Goal: Task Accomplishment & Management: Manage account settings

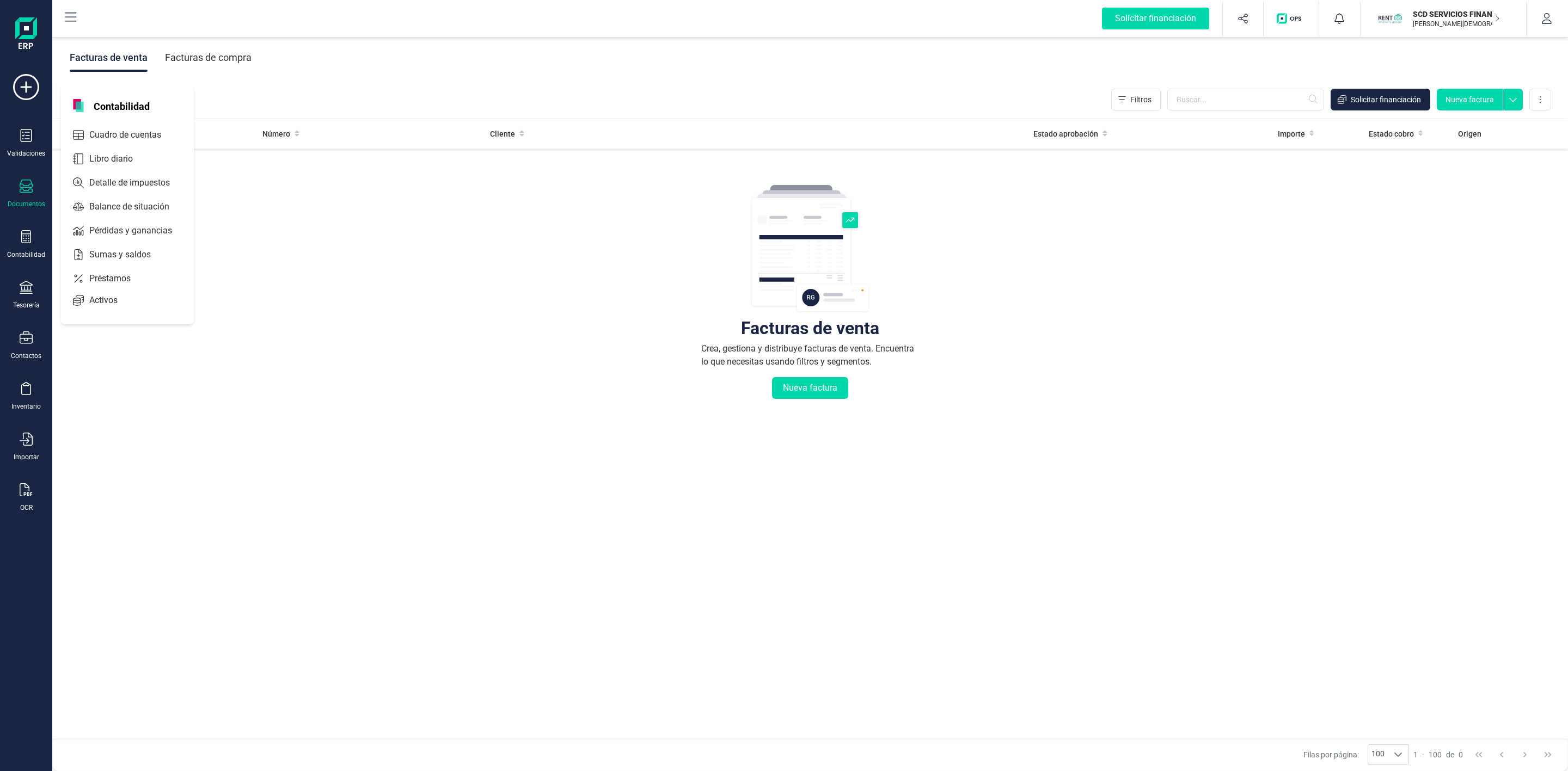
click at [90, 277] on span "Préstamos" at bounding box center [117, 278] width 65 height 13
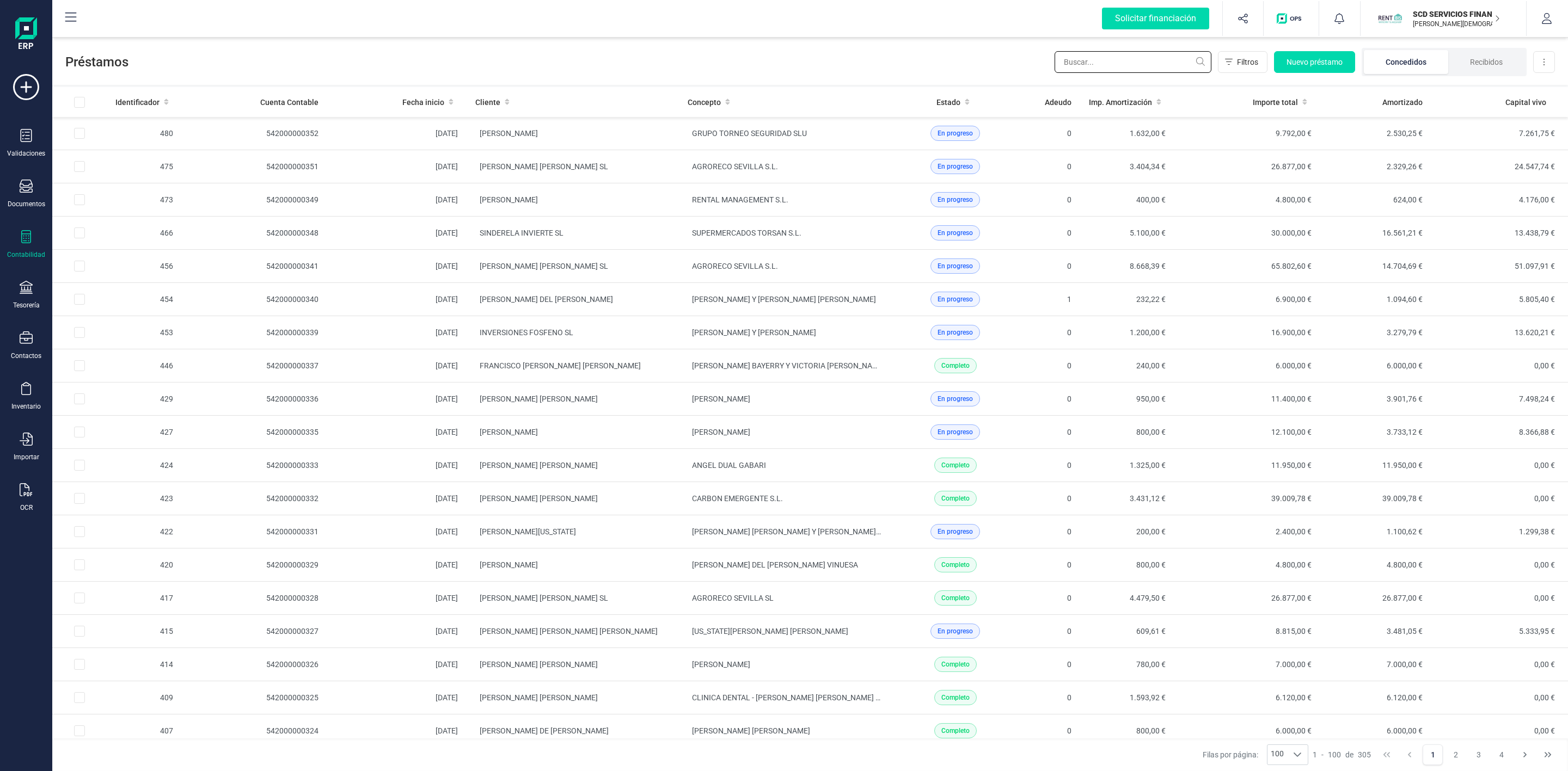
click at [1074, 61] on input "text" at bounding box center [1133, 62] width 157 height 22
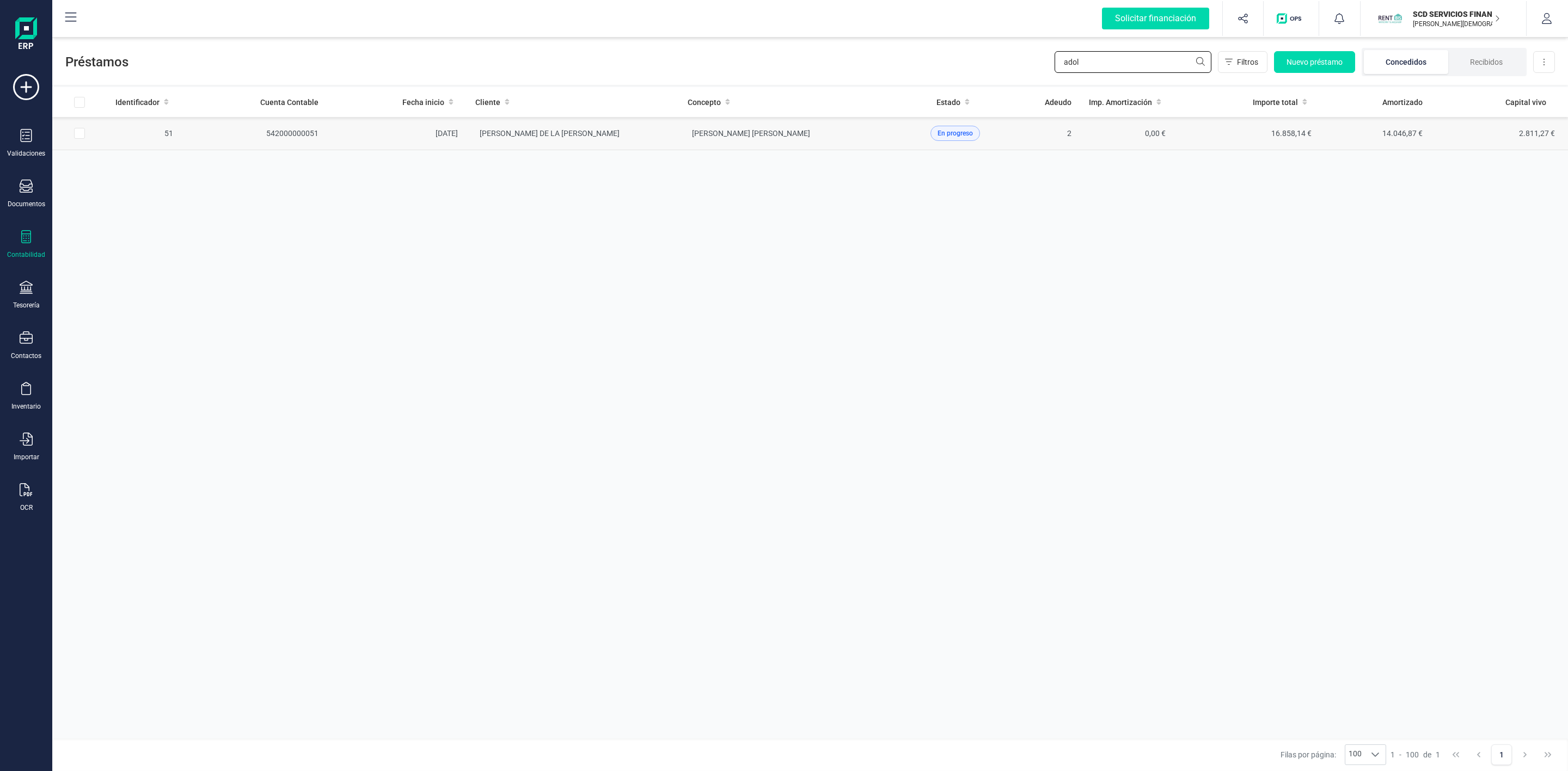
type input "adol"
click at [657, 141] on td "[PERSON_NAME] DE LA [PERSON_NAME]" at bounding box center [573, 133] width 212 height 33
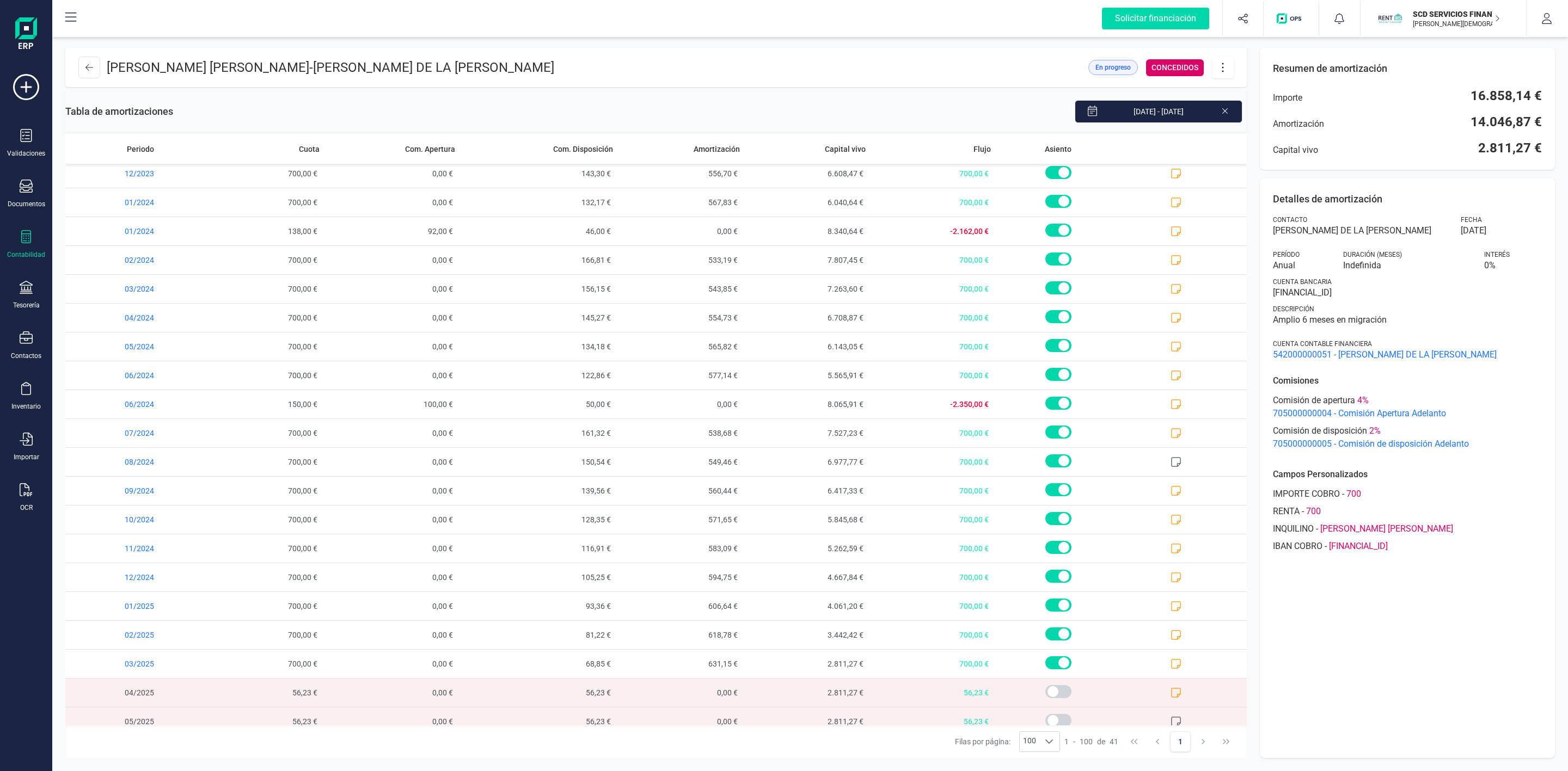
scroll to position [632, 0]
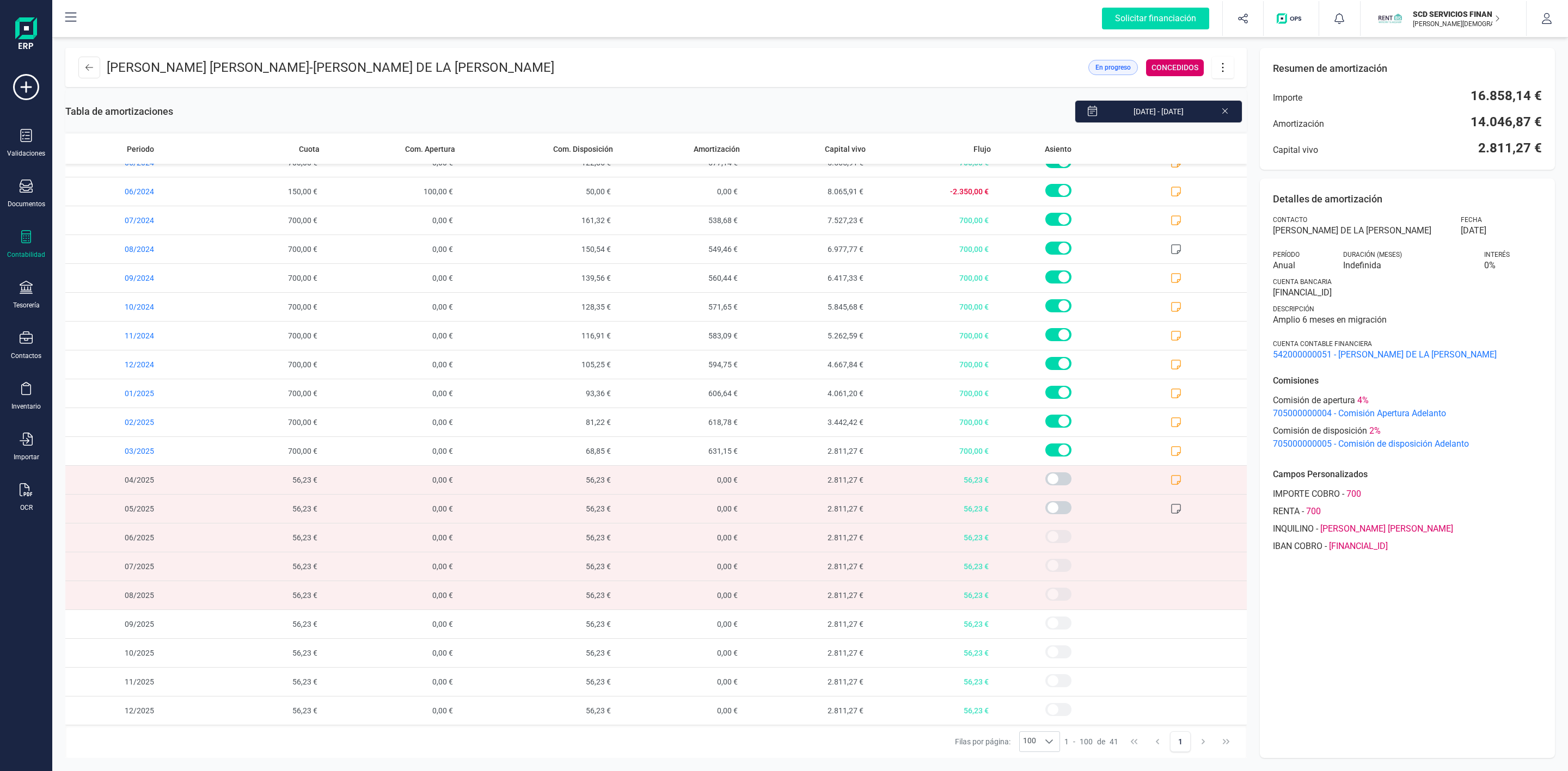
click at [1219, 72] on icon at bounding box center [1223, 68] width 21 height 12
click at [1255, 105] on link "Editar préstamo" at bounding box center [1277, 100] width 131 height 22
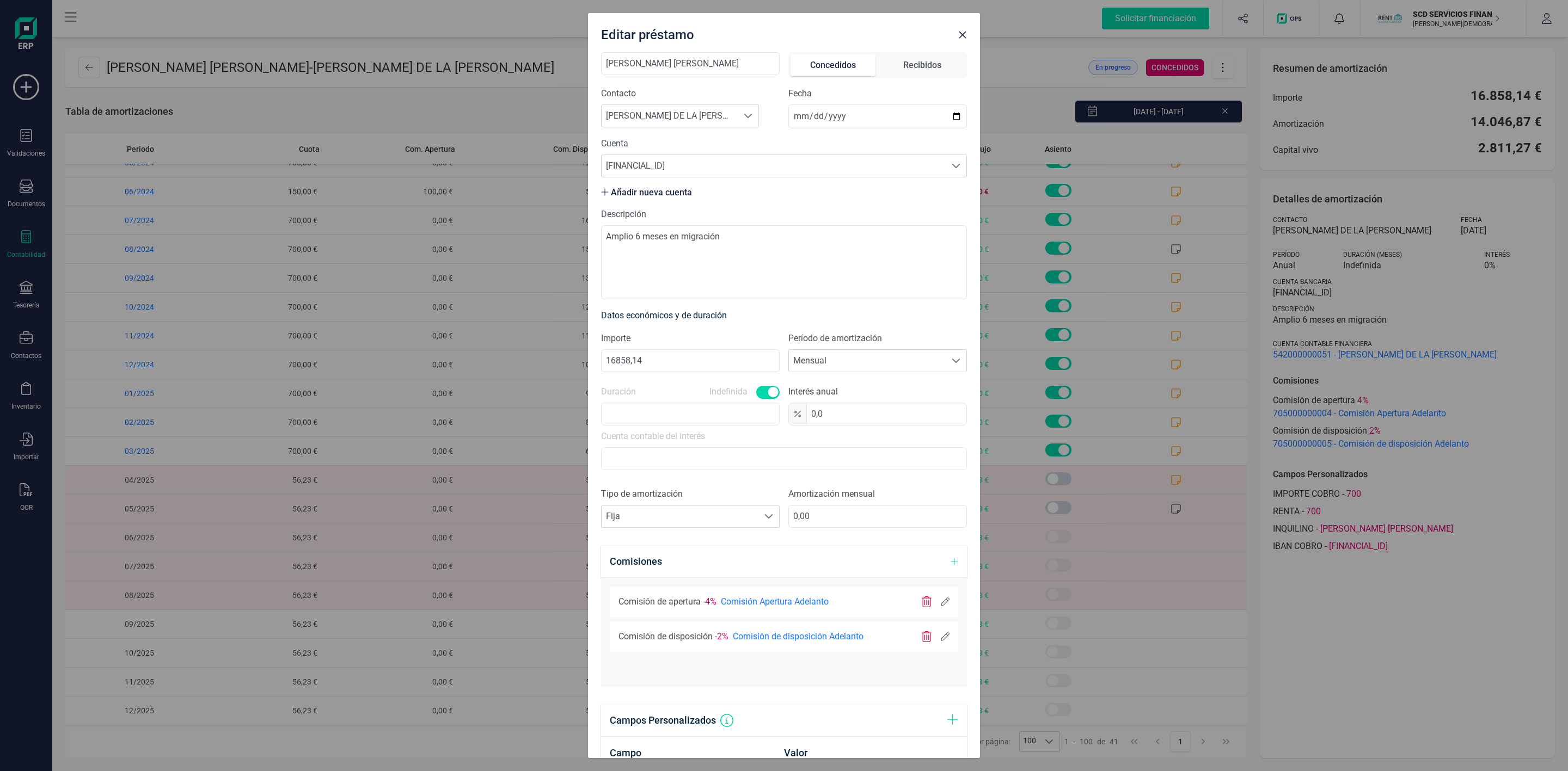
scroll to position [271, 0]
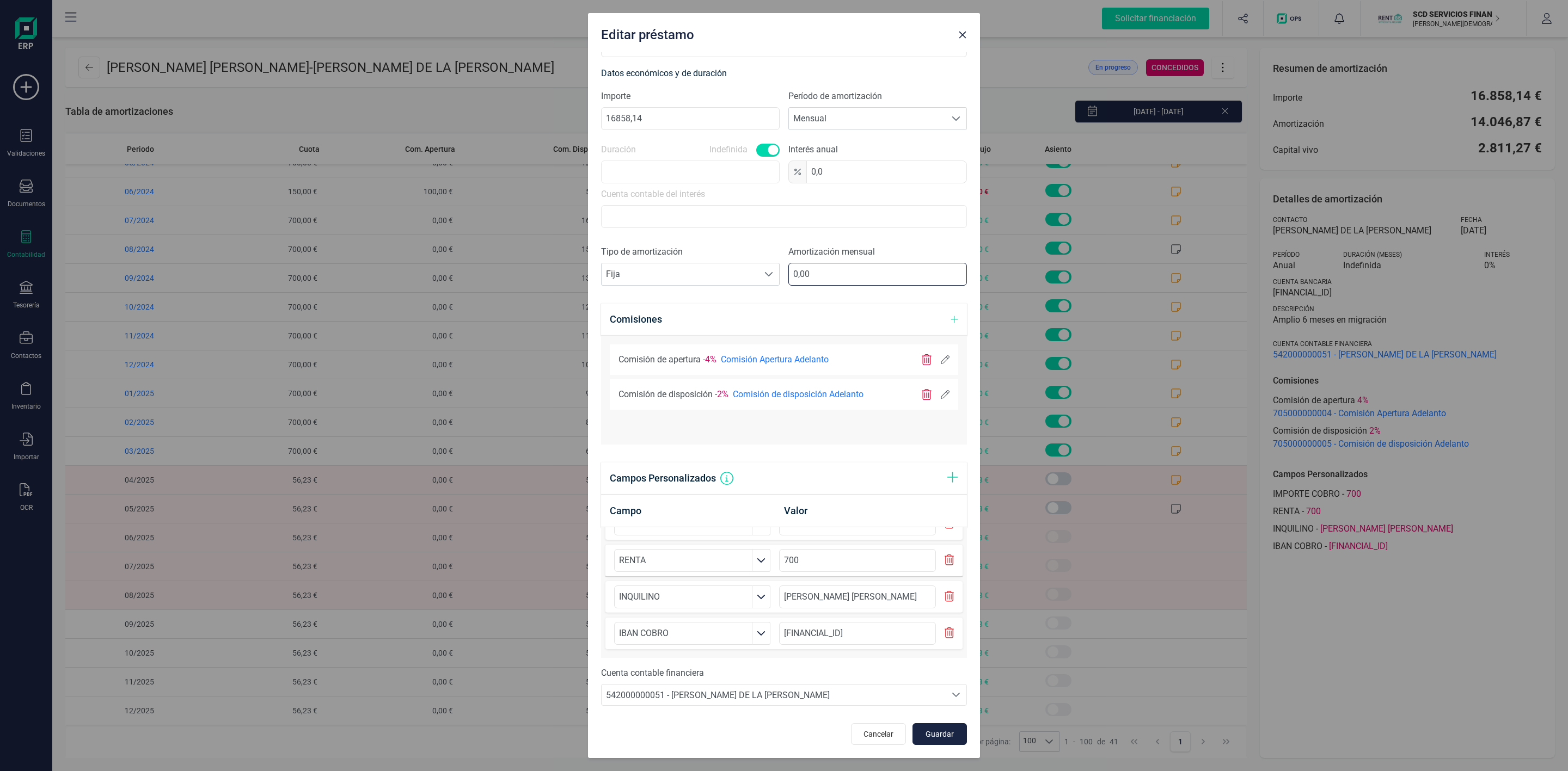
drag, startPoint x: 821, startPoint y: 271, endPoint x: 729, endPoint y: 256, distance: 93.2
click at [753, 262] on div "Tipo de amortización Seleccione un tipo de documento Fija Fija Amortización men…" at bounding box center [783, 270] width 366 height 49
type input "700,00"
drag, startPoint x: 746, startPoint y: 271, endPoint x: 718, endPoint y: 279, distance: 29.1
click at [745, 271] on span "Fija" at bounding box center [680, 274] width 157 height 22
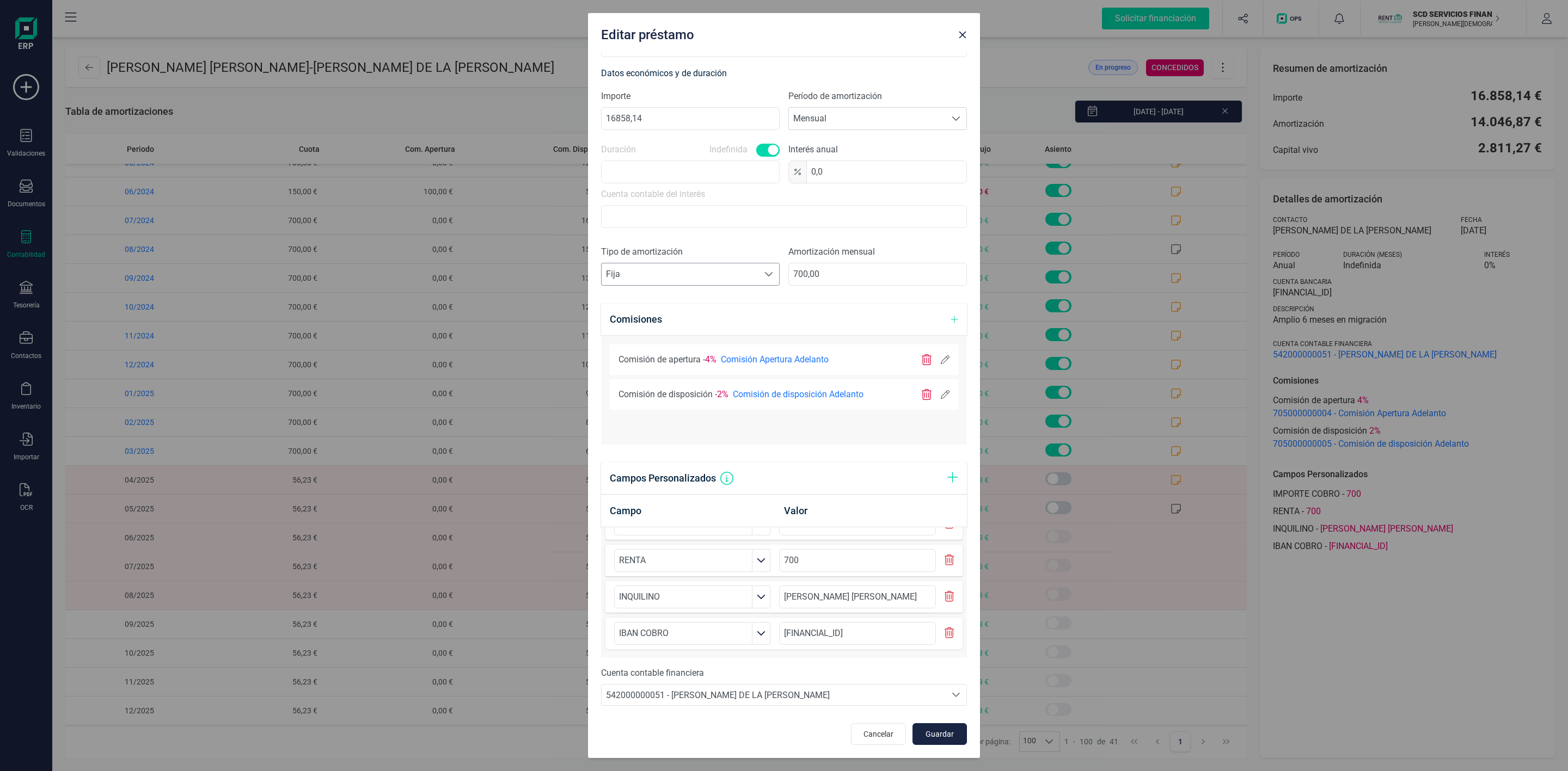
scroll to position [7, 47]
click at [628, 327] on li "Variable" at bounding box center [687, 323] width 173 height 22
drag, startPoint x: 926, startPoint y: 731, endPoint x: 961, endPoint y: 733, distance: 35.1
click at [928, 731] on span "Guardar" at bounding box center [940, 734] width 29 height 11
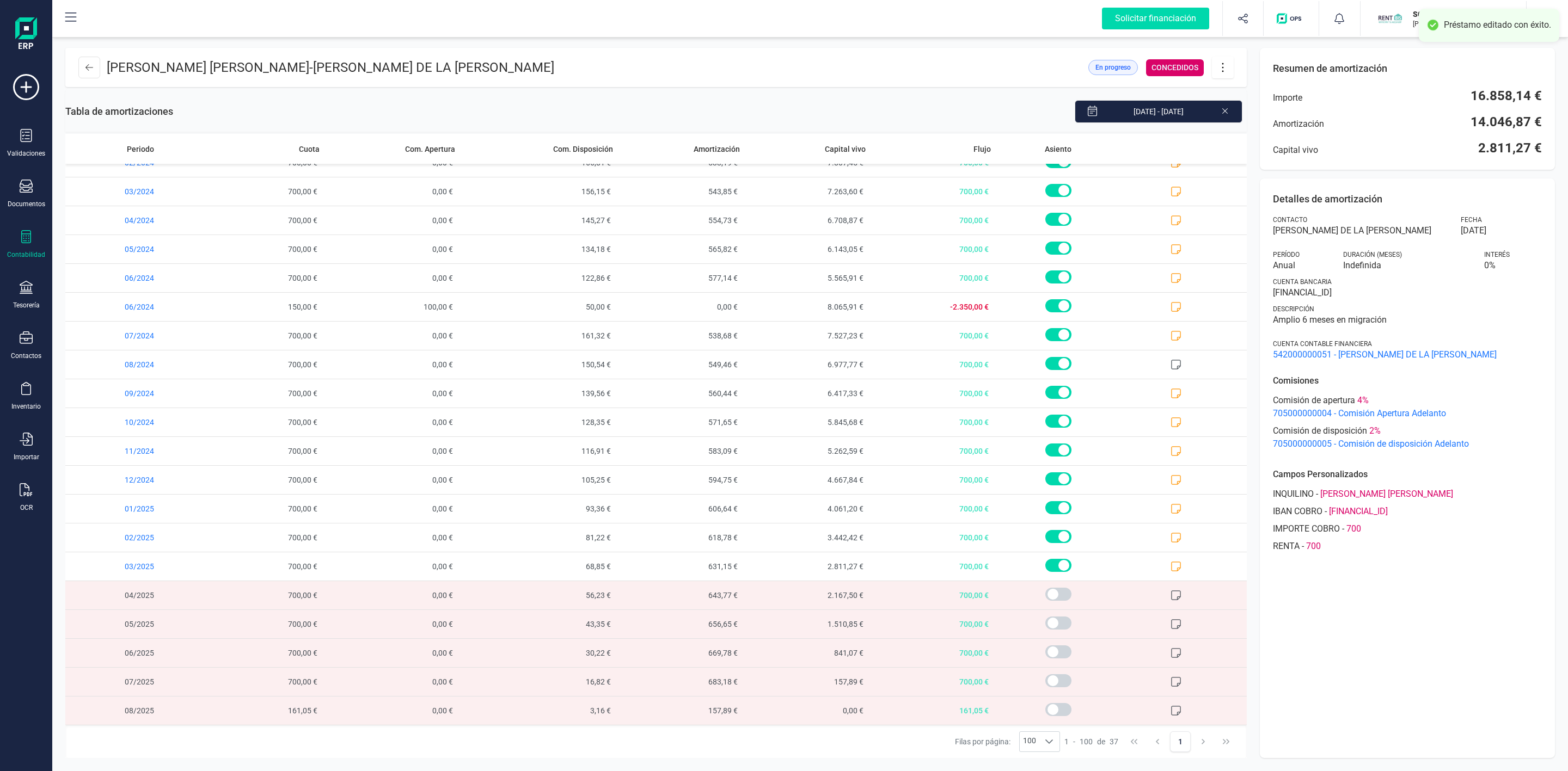
scroll to position [515, 0]
click at [1225, 110] on icon at bounding box center [1225, 111] width 5 height 5
click at [1229, 68] on icon at bounding box center [1223, 68] width 21 height 12
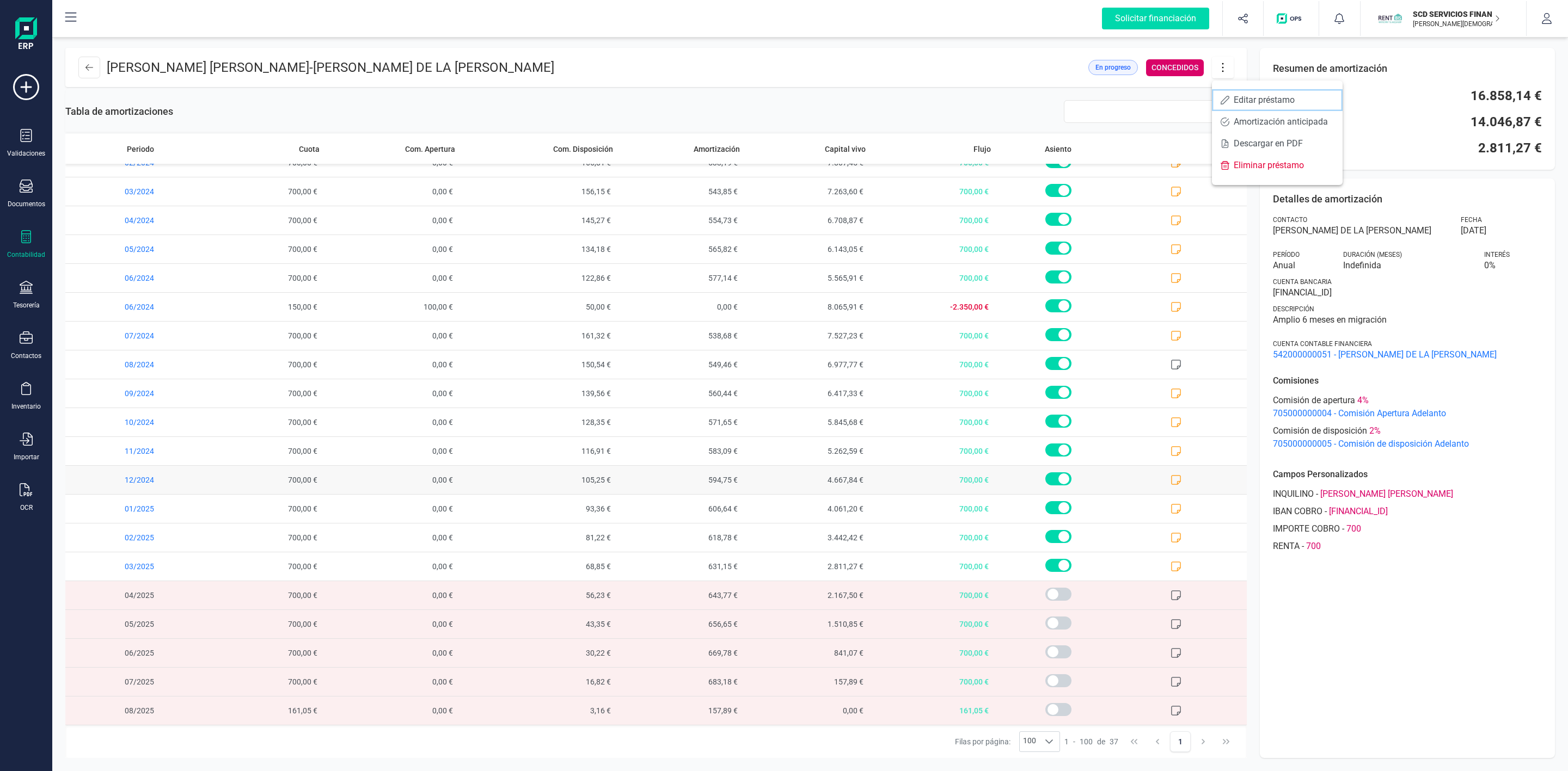
click at [1241, 97] on span "Editar préstamo" at bounding box center [1284, 100] width 100 height 9
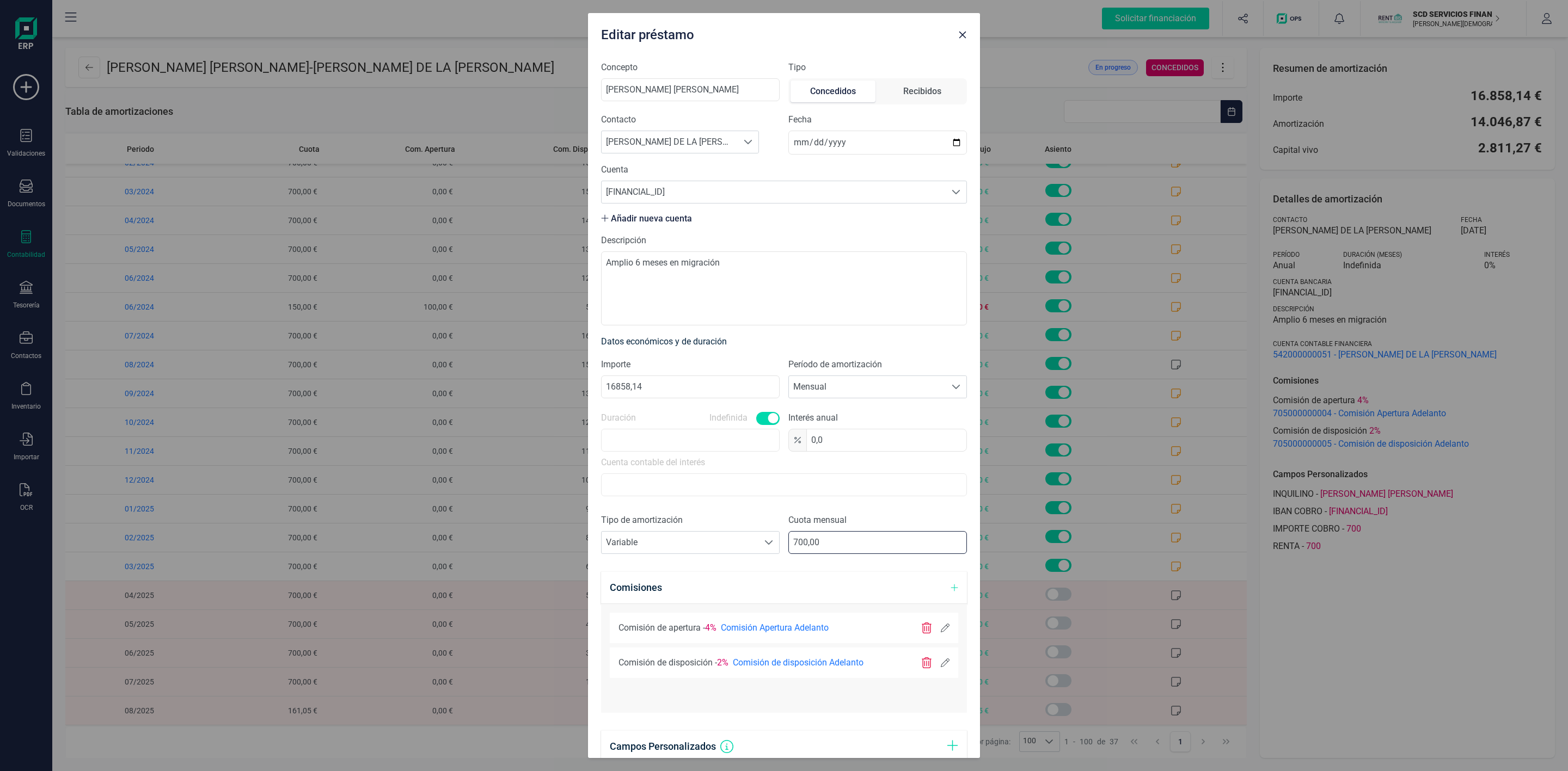
drag, startPoint x: 853, startPoint y: 546, endPoint x: 691, endPoint y: 520, distance: 164.1
click at [735, 544] on div "Tipo de amortización Seleccione un tipo de documento Variable Variable Cuota me…" at bounding box center [783, 538] width 366 height 49
type input "470,00"
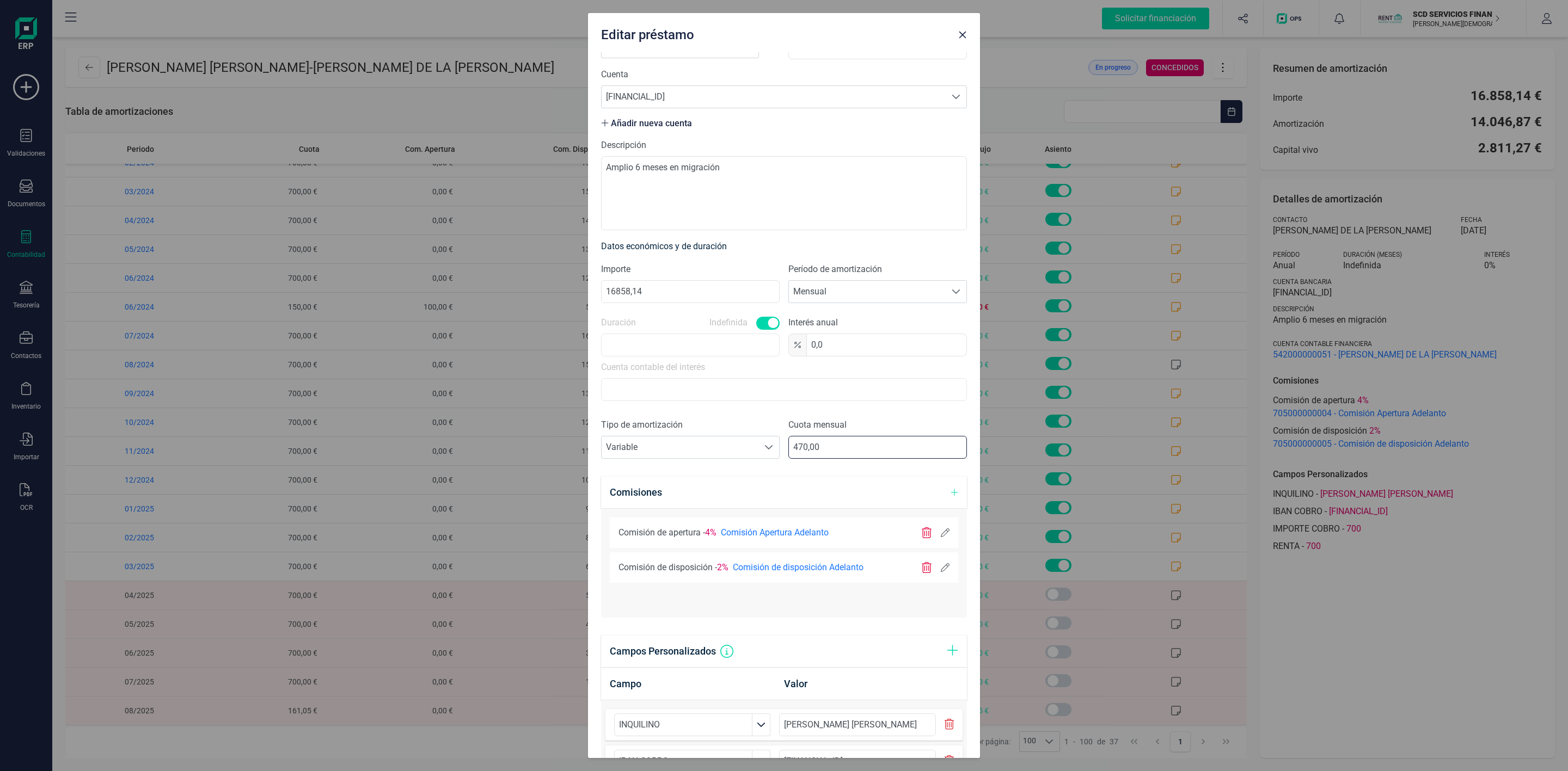
scroll to position [271, 0]
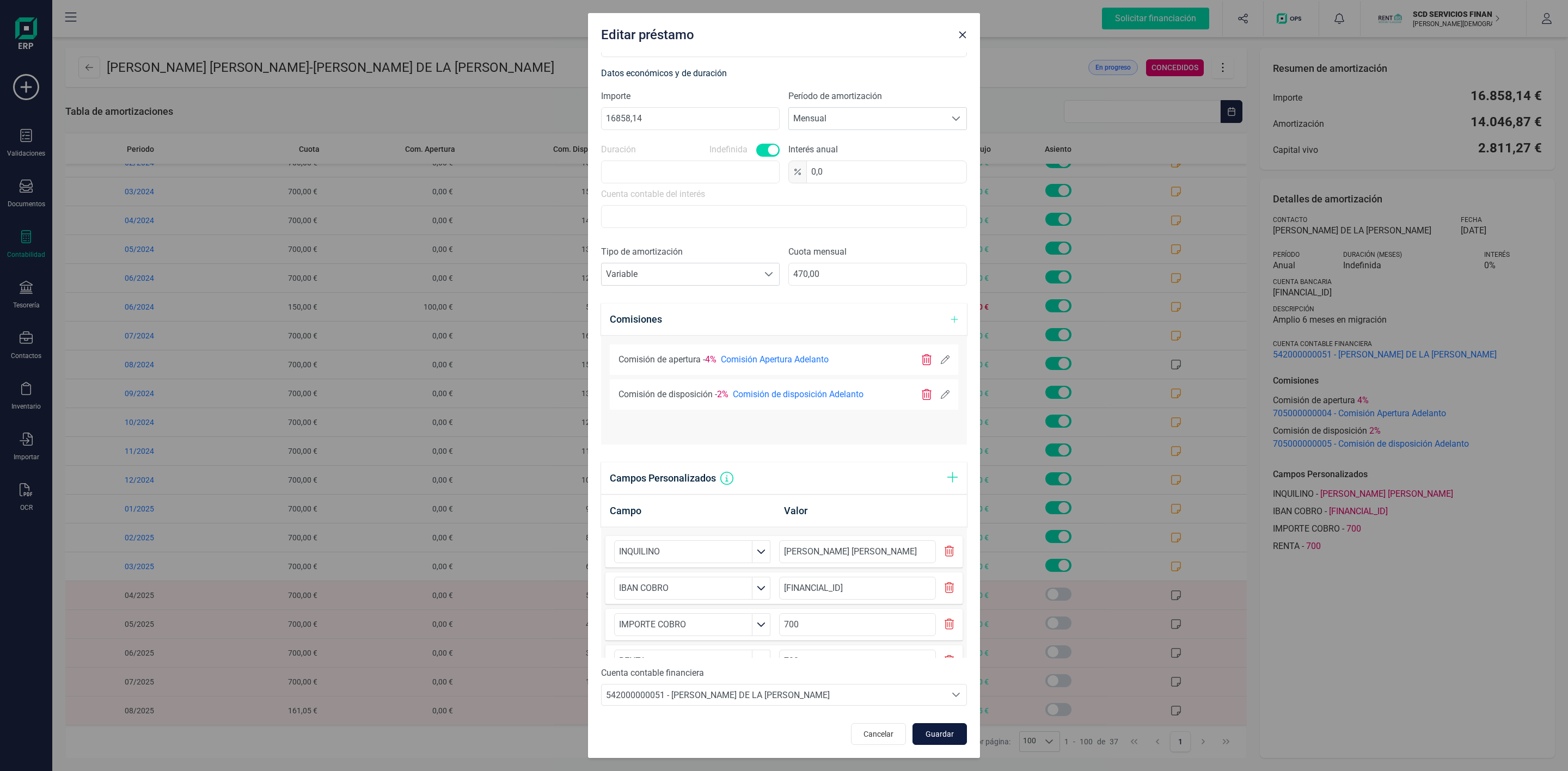
click at [941, 740] on button "Guardar" at bounding box center [939, 734] width 54 height 22
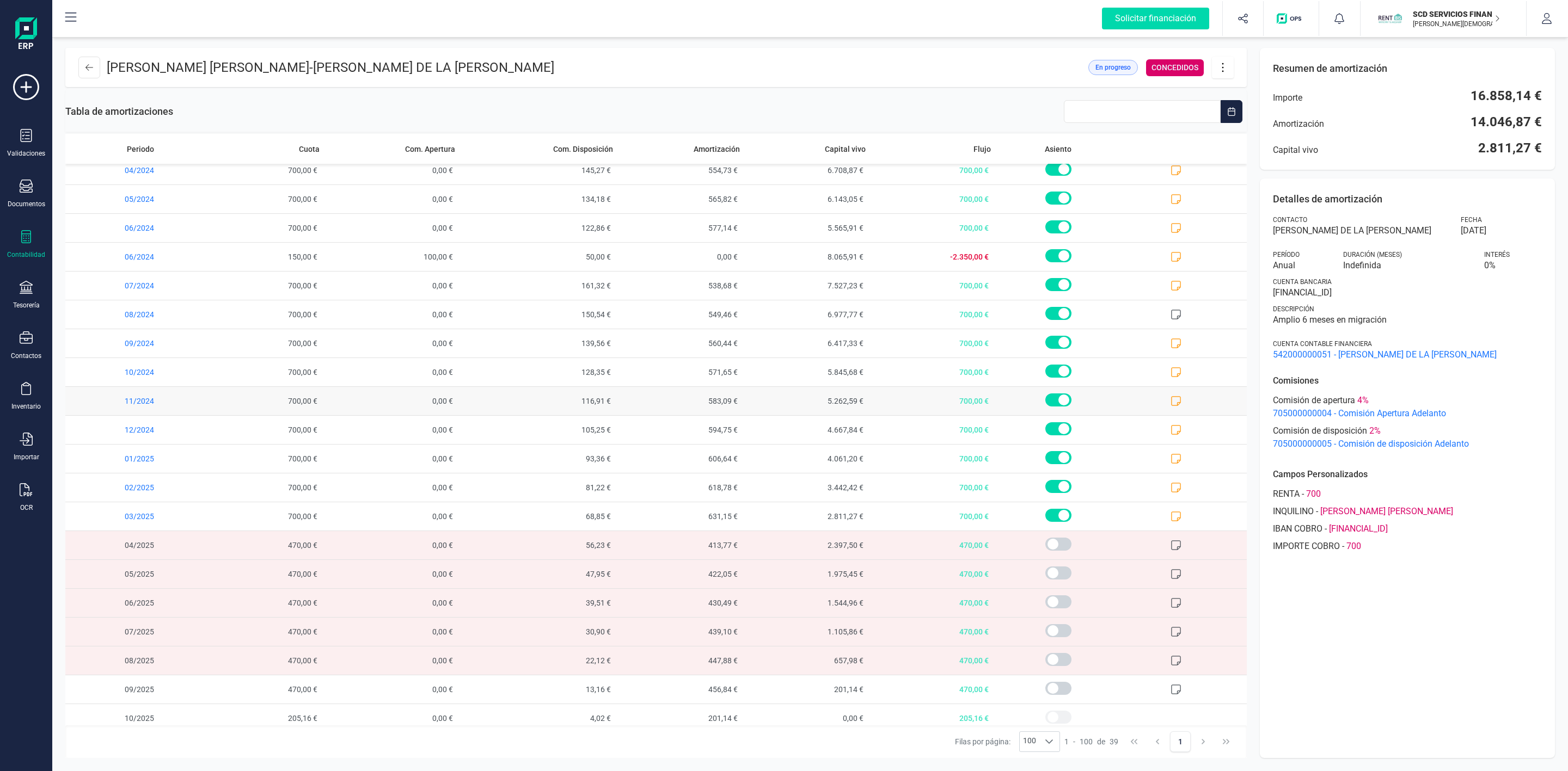
scroll to position [573, 0]
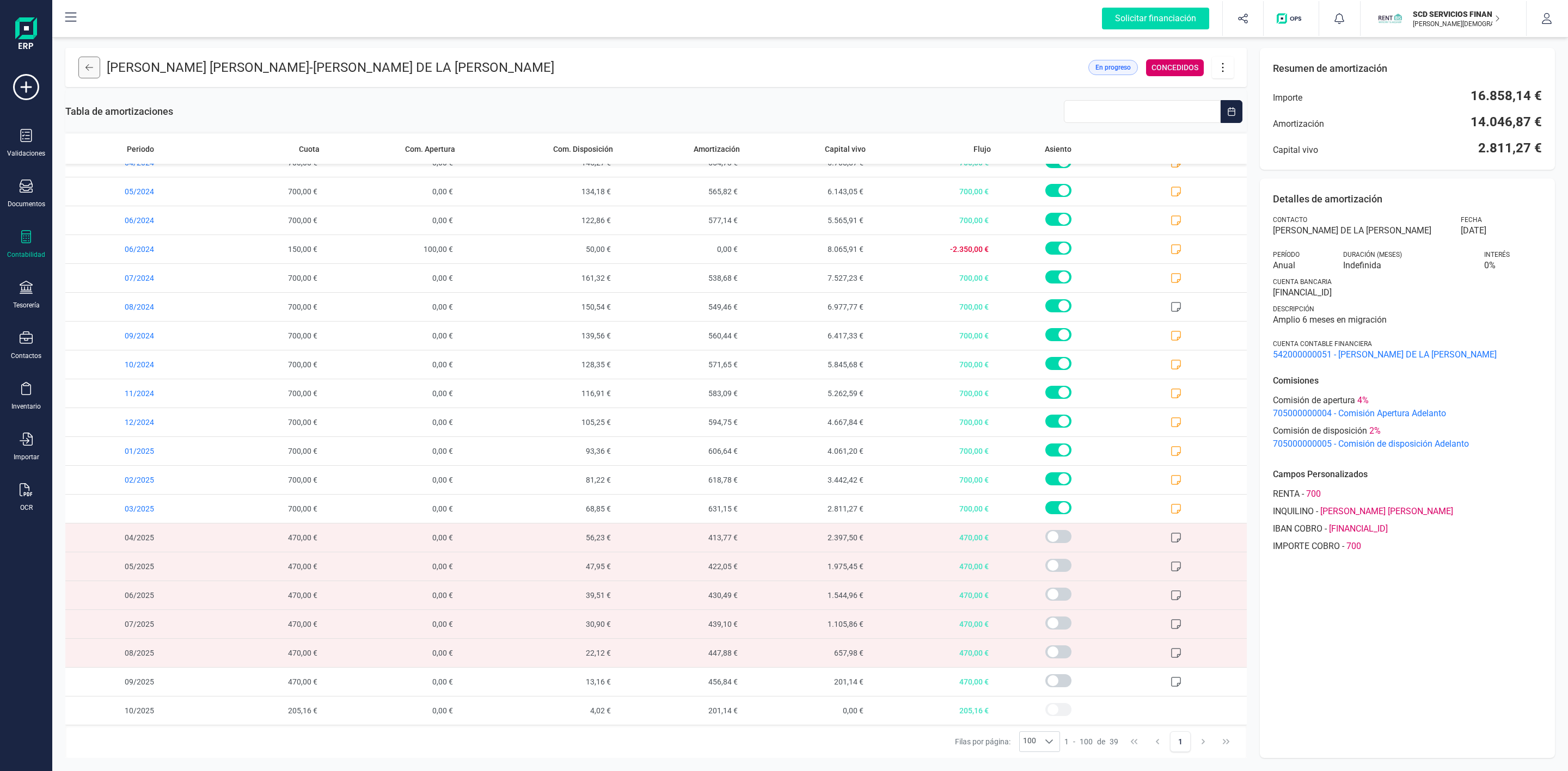
click at [84, 64] on button at bounding box center [89, 68] width 22 height 22
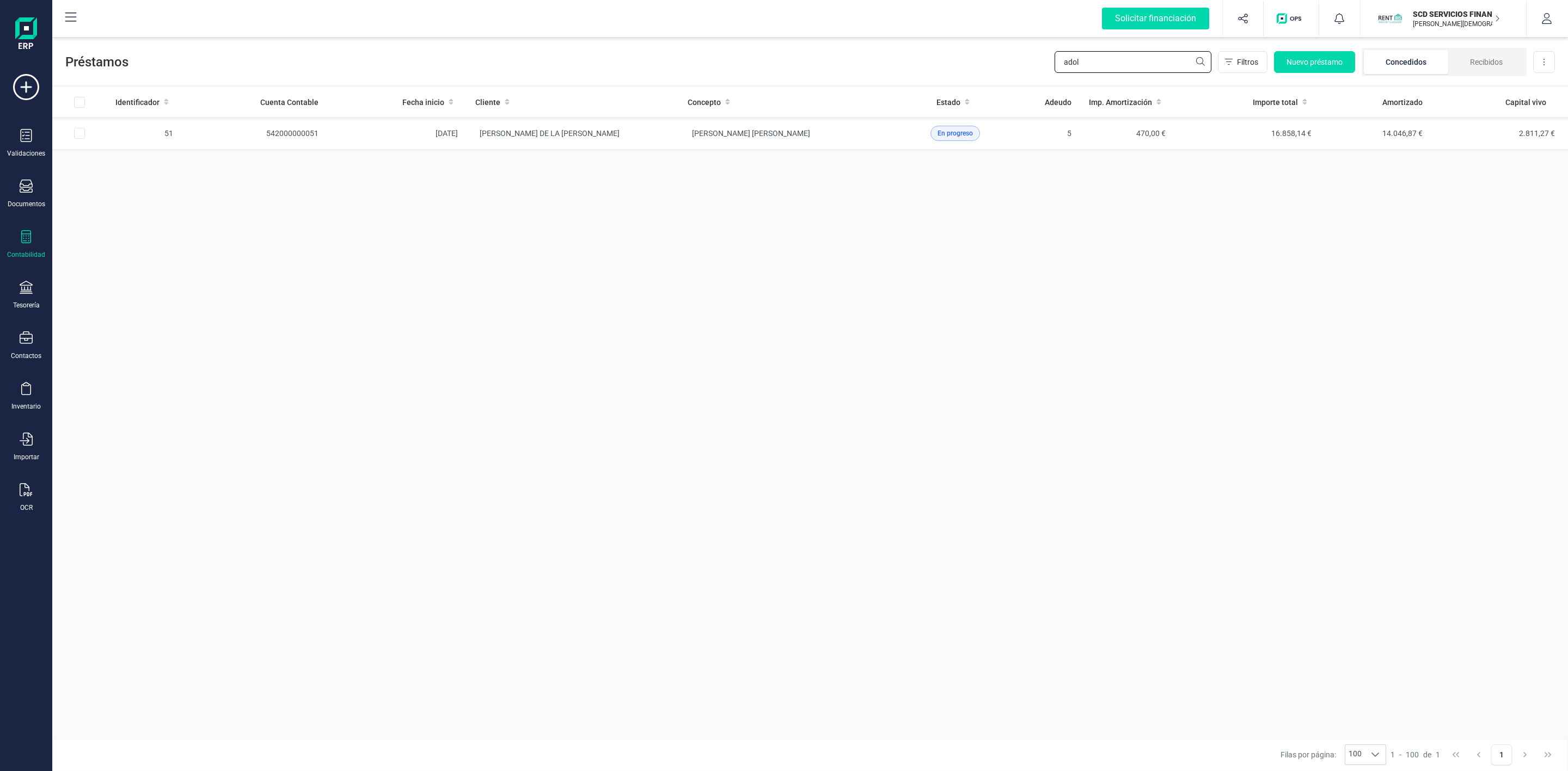
drag, startPoint x: 1096, startPoint y: 67, endPoint x: 964, endPoint y: 43, distance: 134.2
click at [999, 54] on div "Préstamos adol Filtros Nuevo préstamo Concedidos Recibidos Descargar Excel" at bounding box center [810, 60] width 1516 height 50
type input "barny"
click at [611, 139] on td "[PERSON_NAME] Y [PERSON_NAME] [PERSON_NAME] [PERSON_NAME]" at bounding box center [573, 133] width 212 height 33
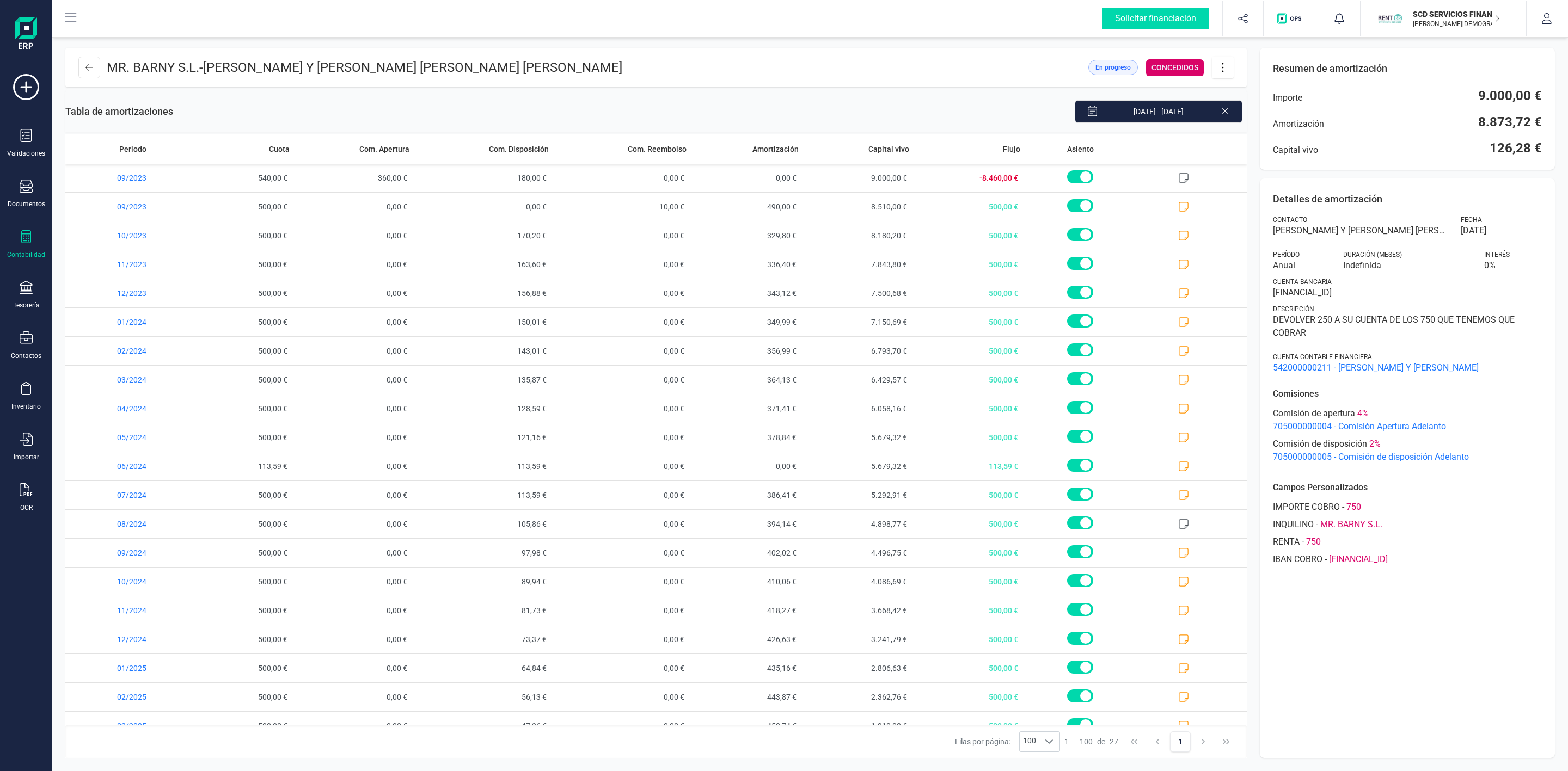
scroll to position [224, 0]
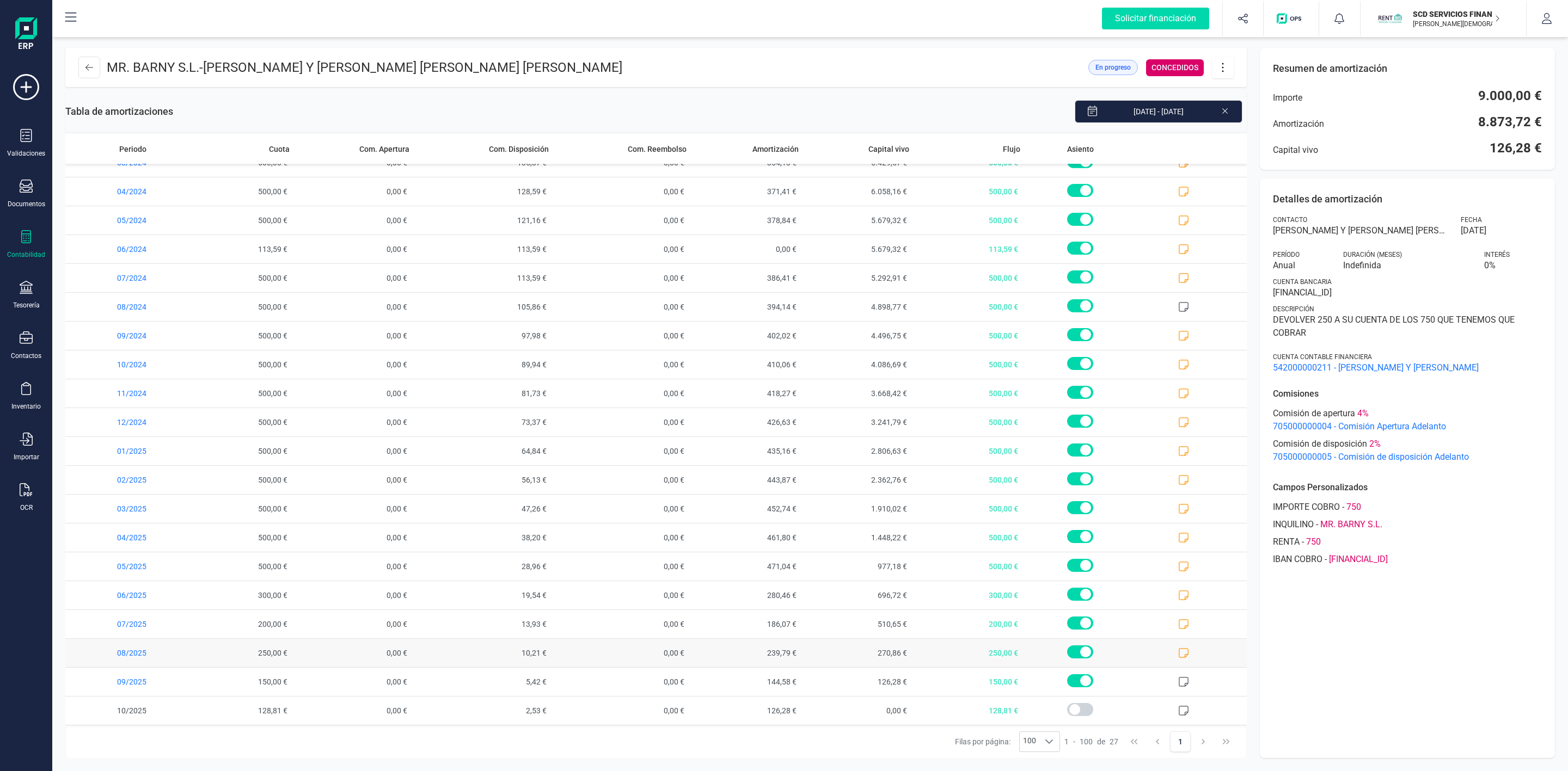
click at [1178, 652] on icon at bounding box center [1184, 653] width 11 height 11
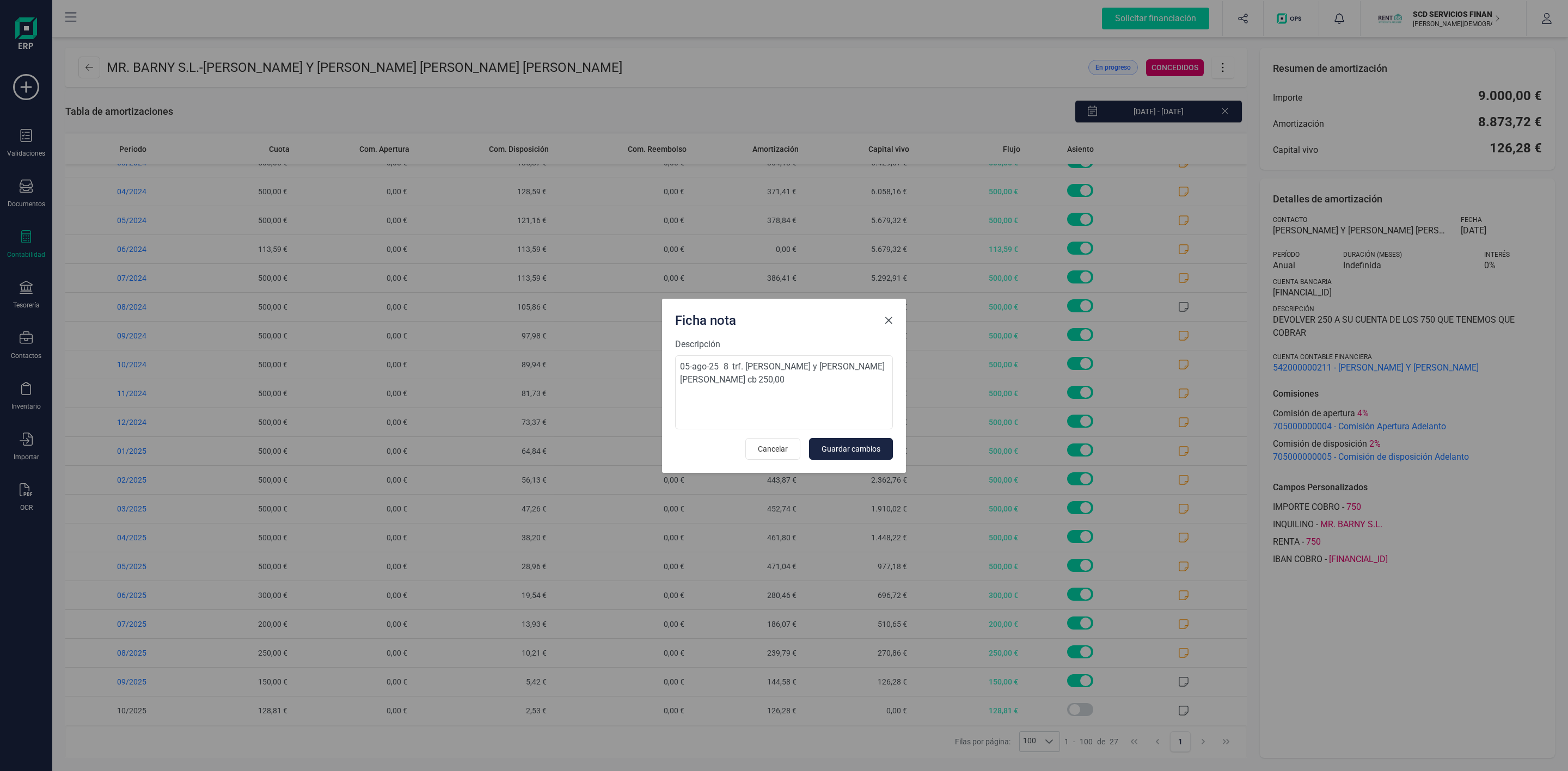
click at [885, 316] on span "Close" at bounding box center [889, 321] width 9 height 9
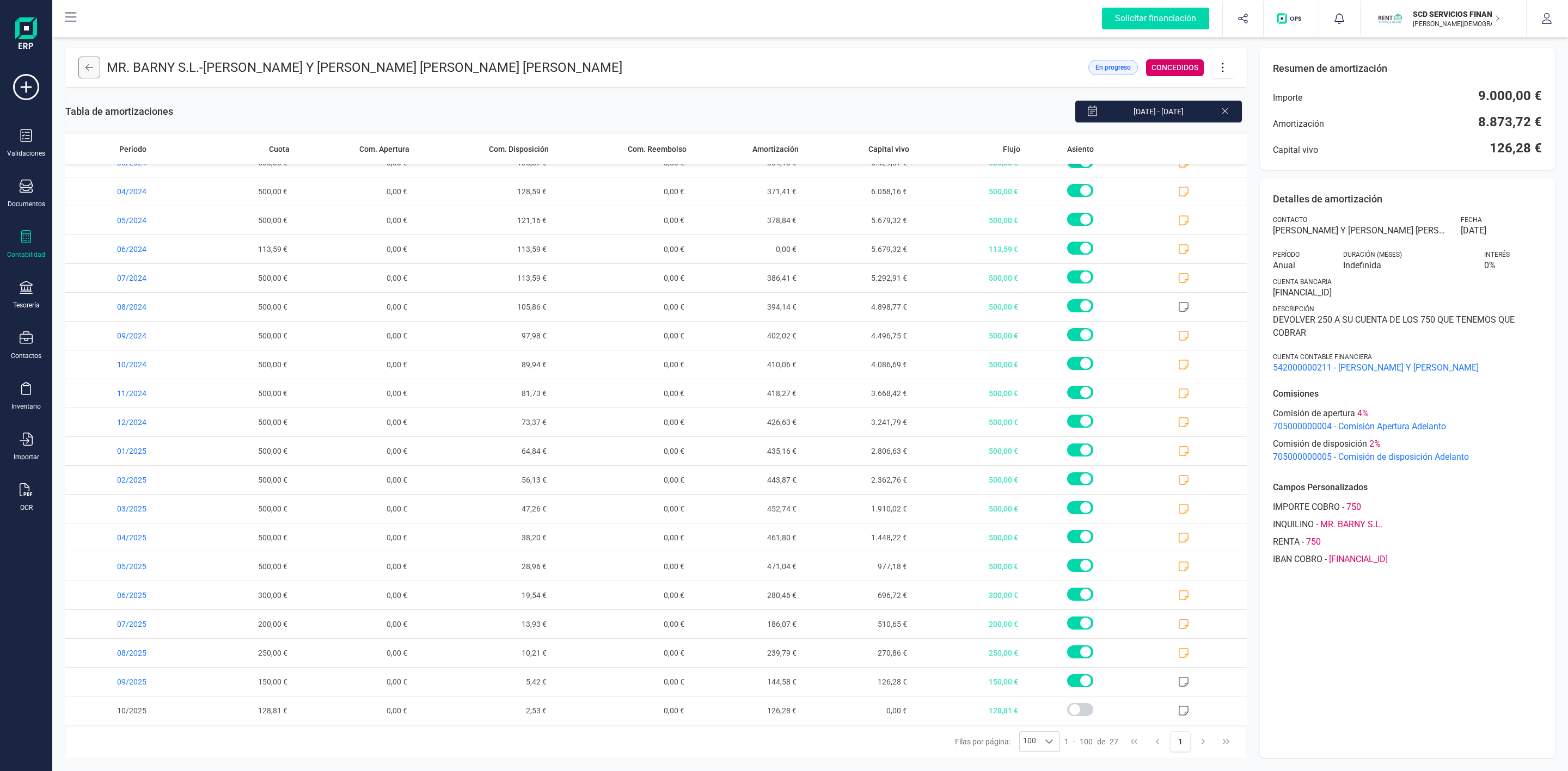
click at [87, 64] on icon at bounding box center [89, 68] width 8 height 9
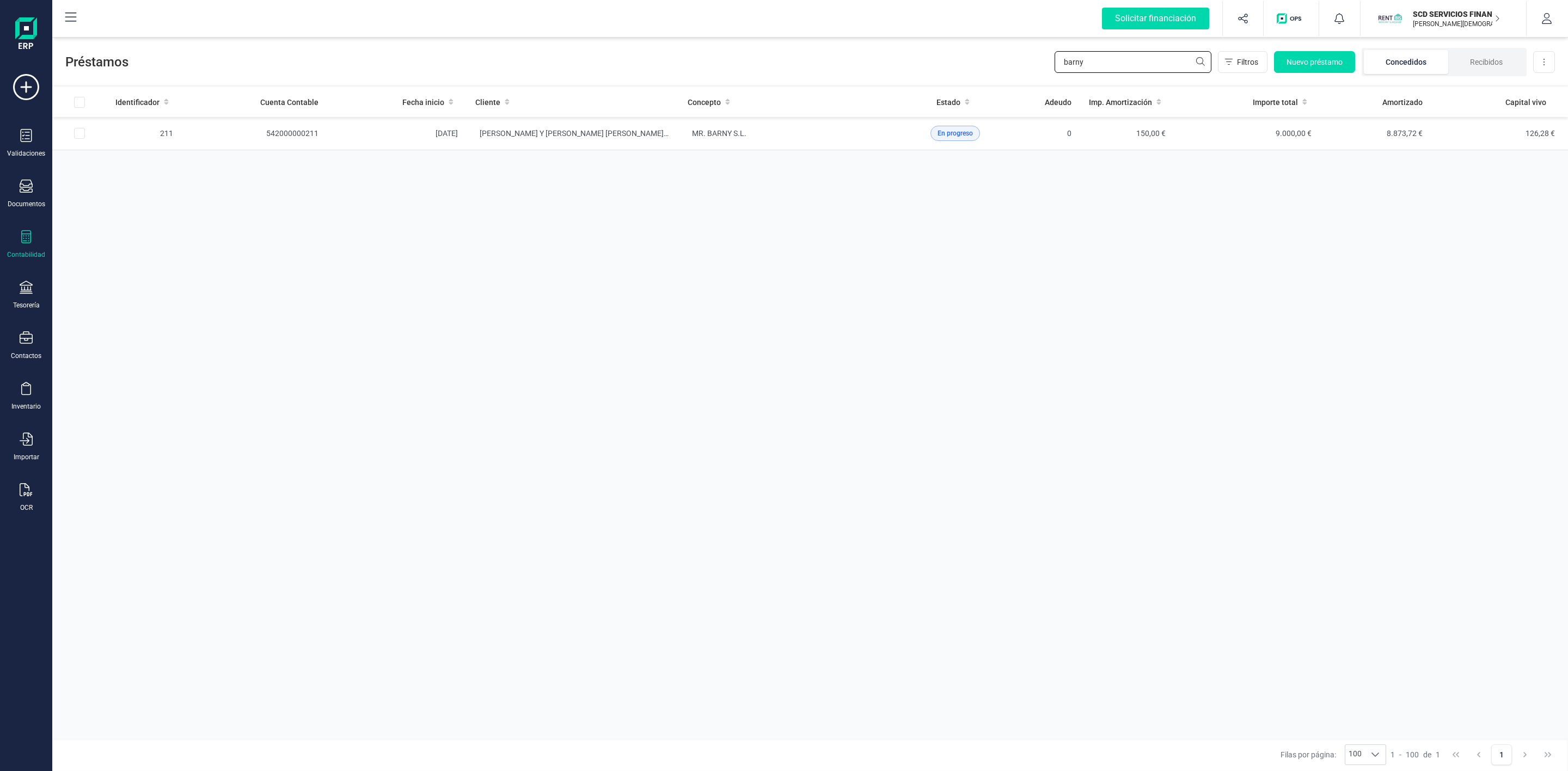
drag, startPoint x: 1148, startPoint y: 59, endPoint x: 1034, endPoint y: 75, distance: 115.1
click at [1034, 75] on div "Préstamos barny Filtros Nuevo préstamo Concedidos Recibidos Descargar Excel" at bounding box center [810, 60] width 1516 height 50
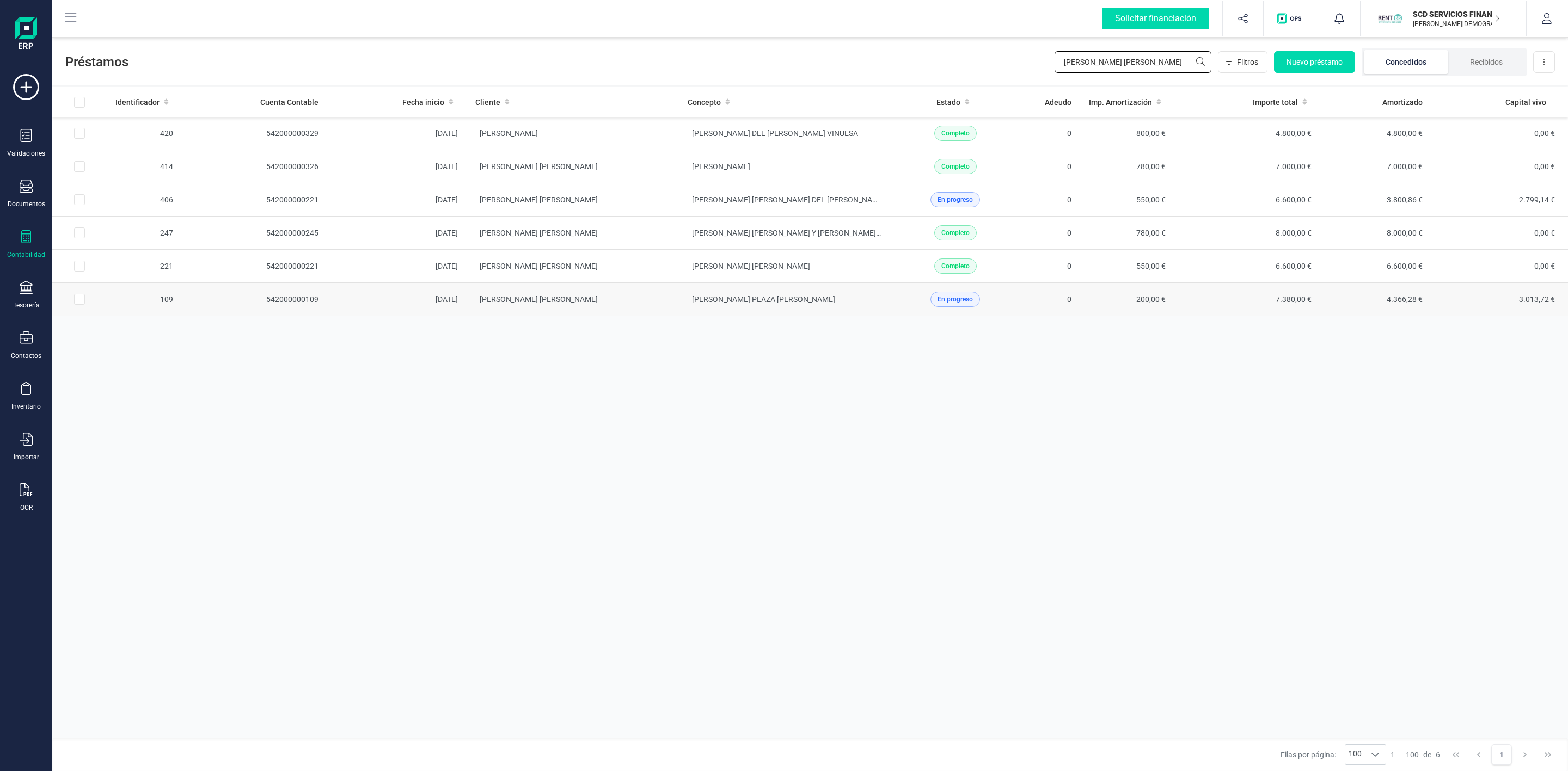
type input "[PERSON_NAME] [PERSON_NAME]"
click at [634, 307] on td "[PERSON_NAME] [PERSON_NAME]" at bounding box center [573, 299] width 212 height 33
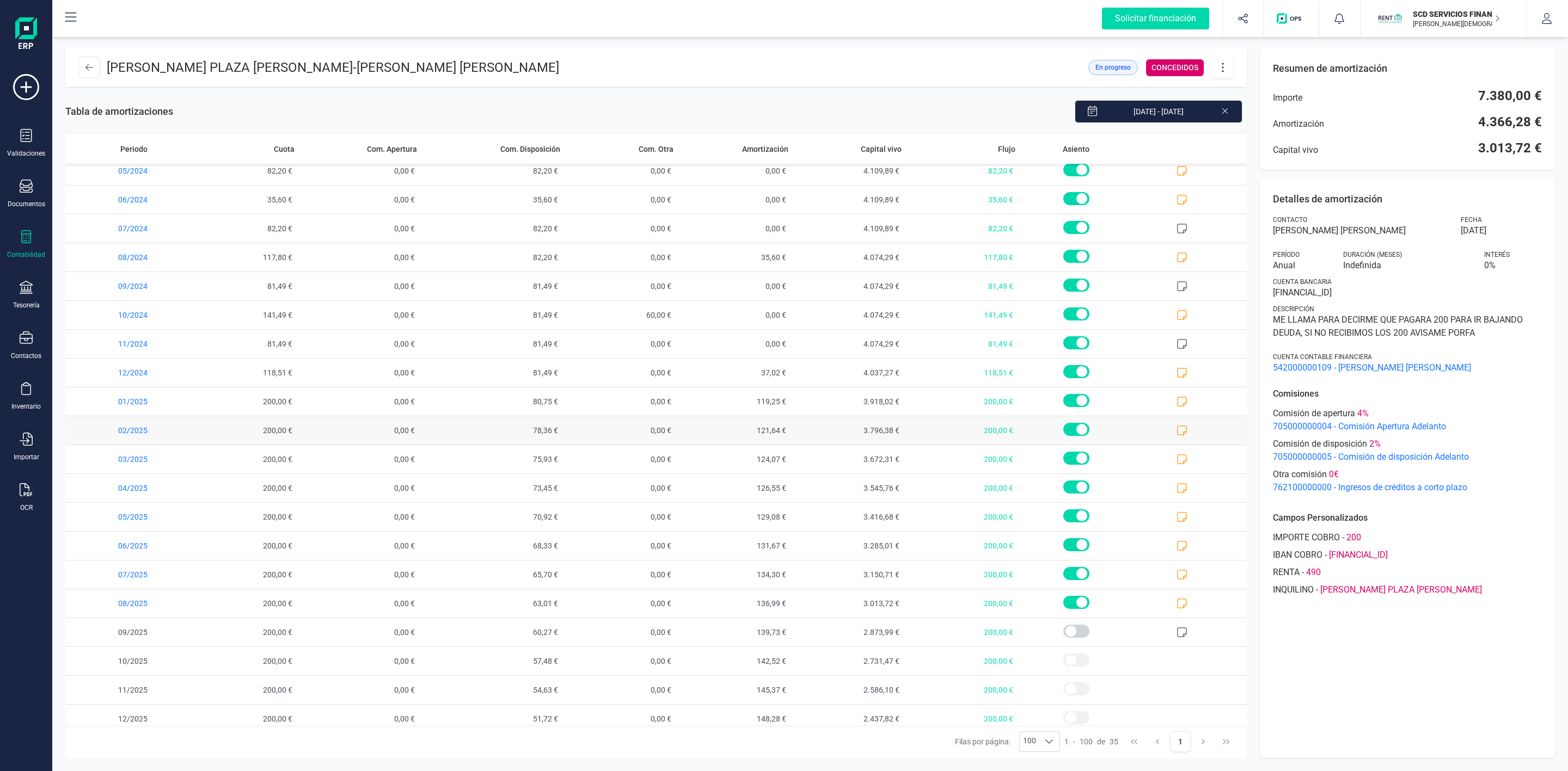
scroll to position [457, 0]
click at [1227, 111] on icon at bounding box center [1225, 110] width 9 height 11
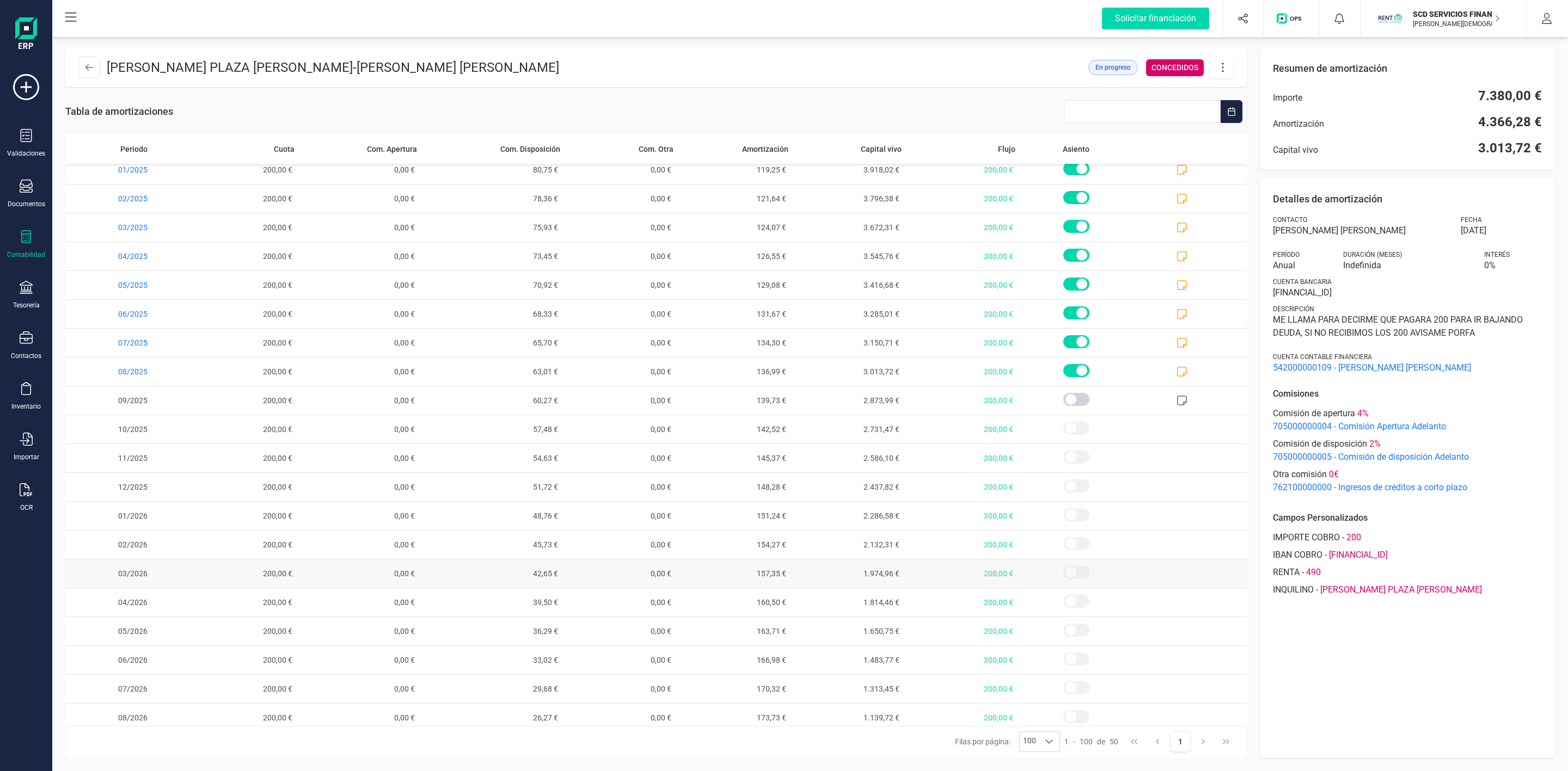
scroll to position [817, 0]
